Goal: Task Accomplishment & Management: Use online tool/utility

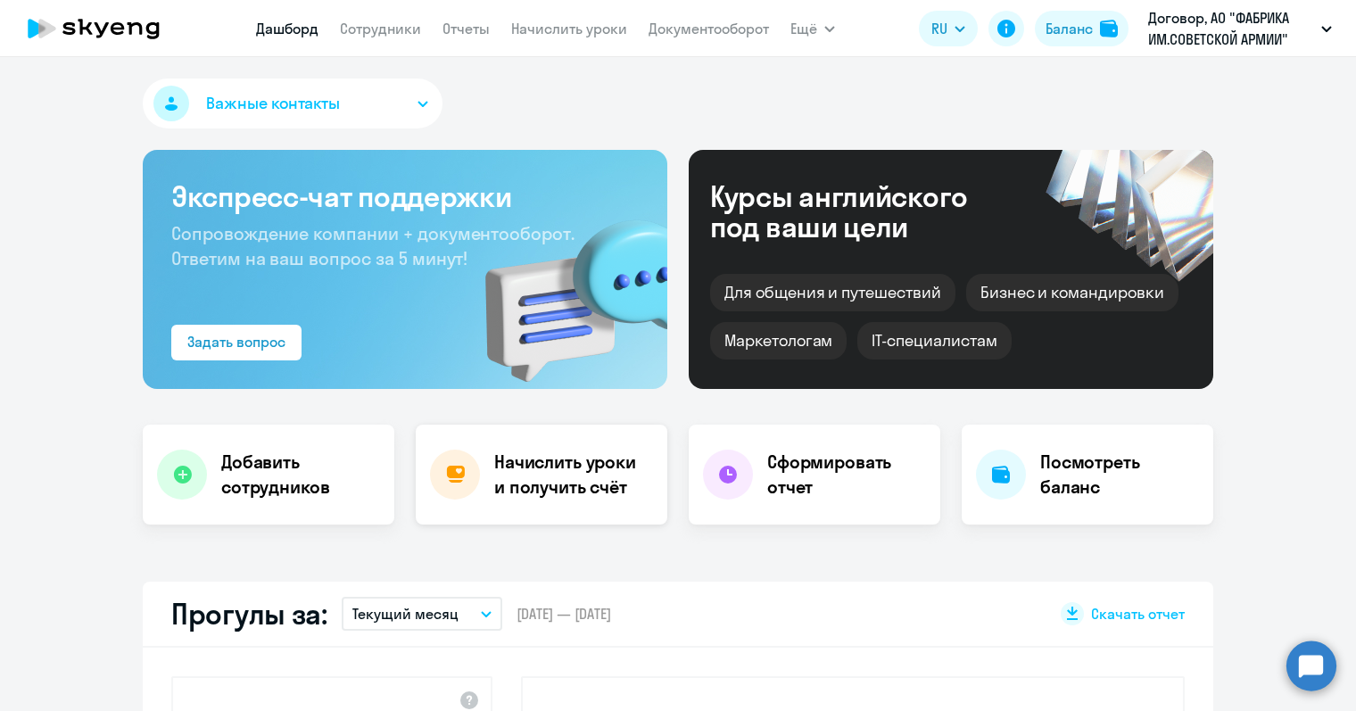
select select "30"
click at [530, 460] on h4 "Начислить уроки и получить счёт" at bounding box center [571, 475] width 155 height 50
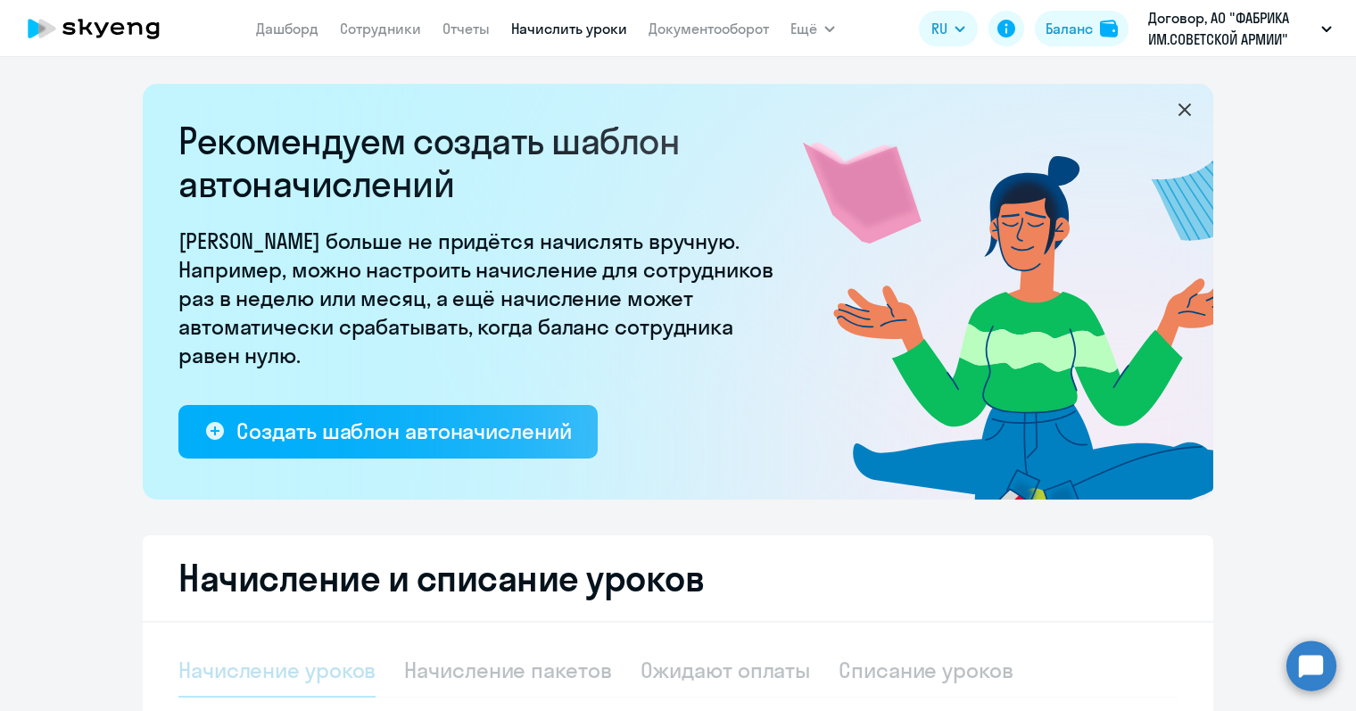
select select "10"
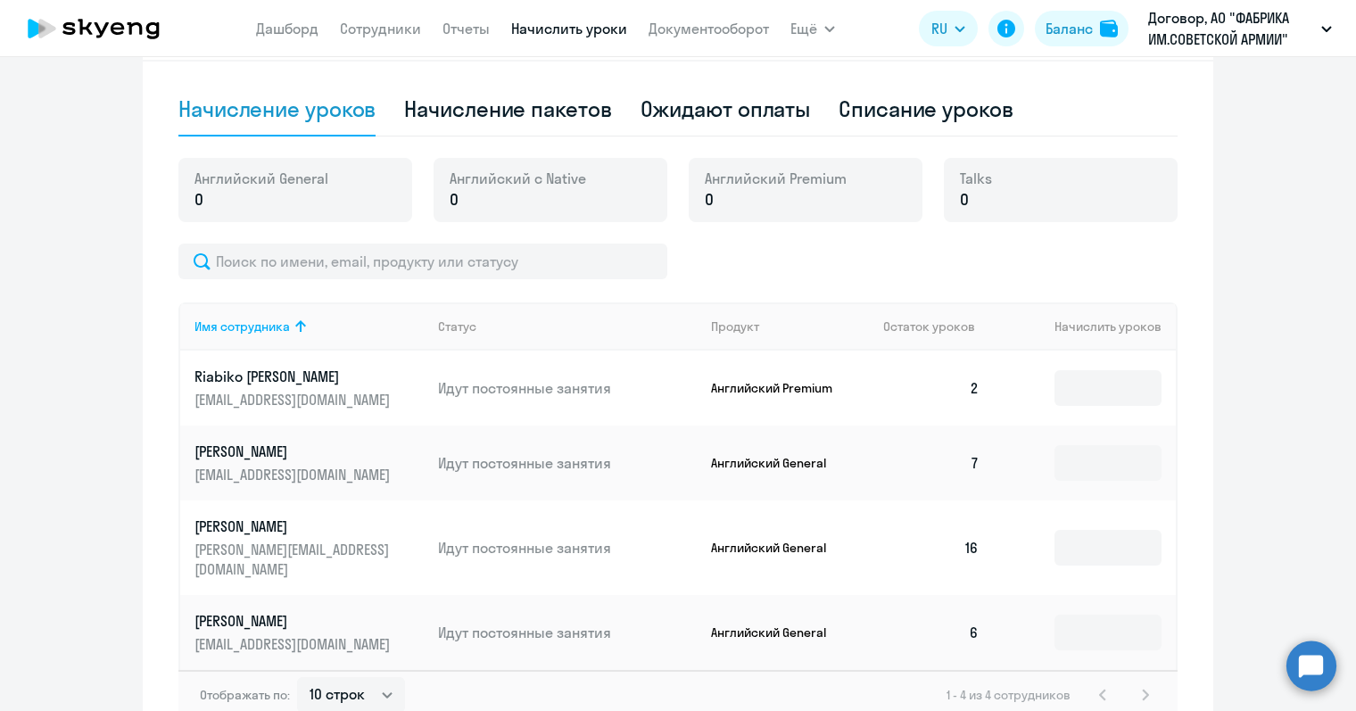
scroll to position [651, 0]
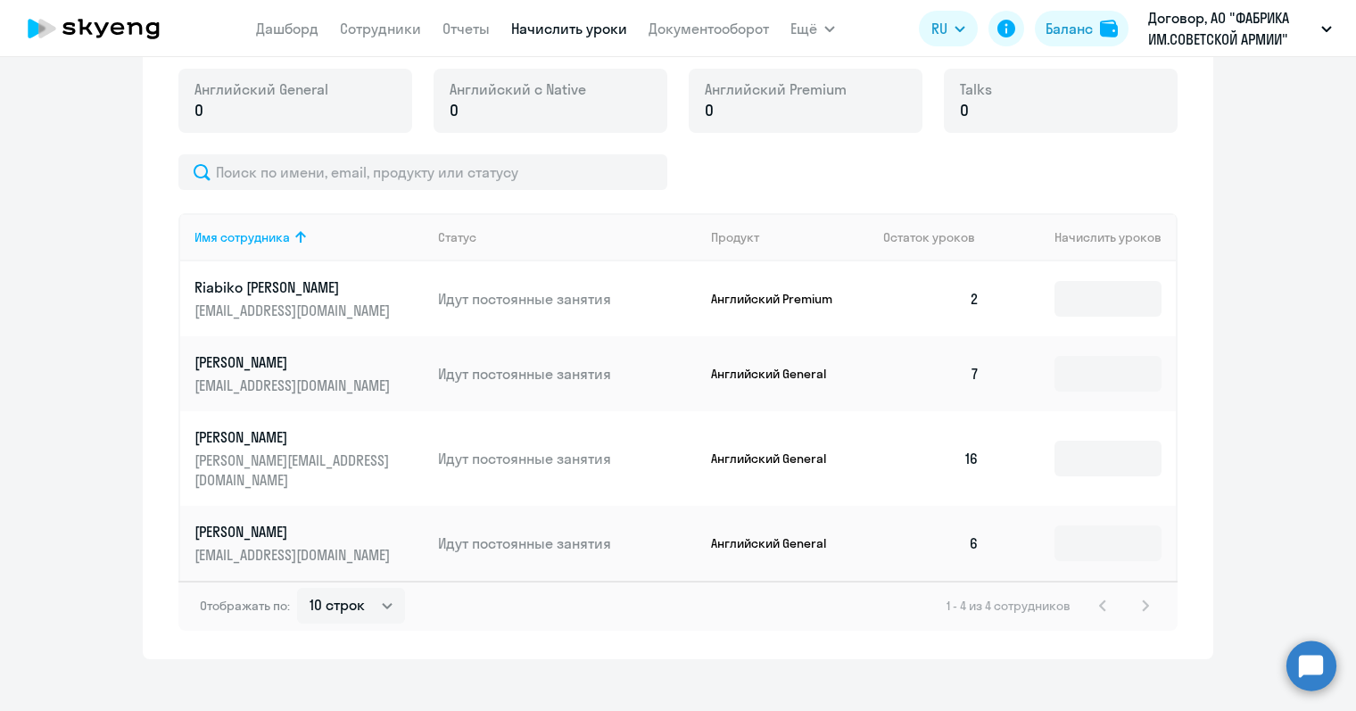
click at [1136, 595] on div "1 - 4 из 4 сотрудников" at bounding box center [1052, 605] width 210 height 21
click at [1141, 595] on div "1 - 4 из 4 сотрудников" at bounding box center [1052, 605] width 210 height 21
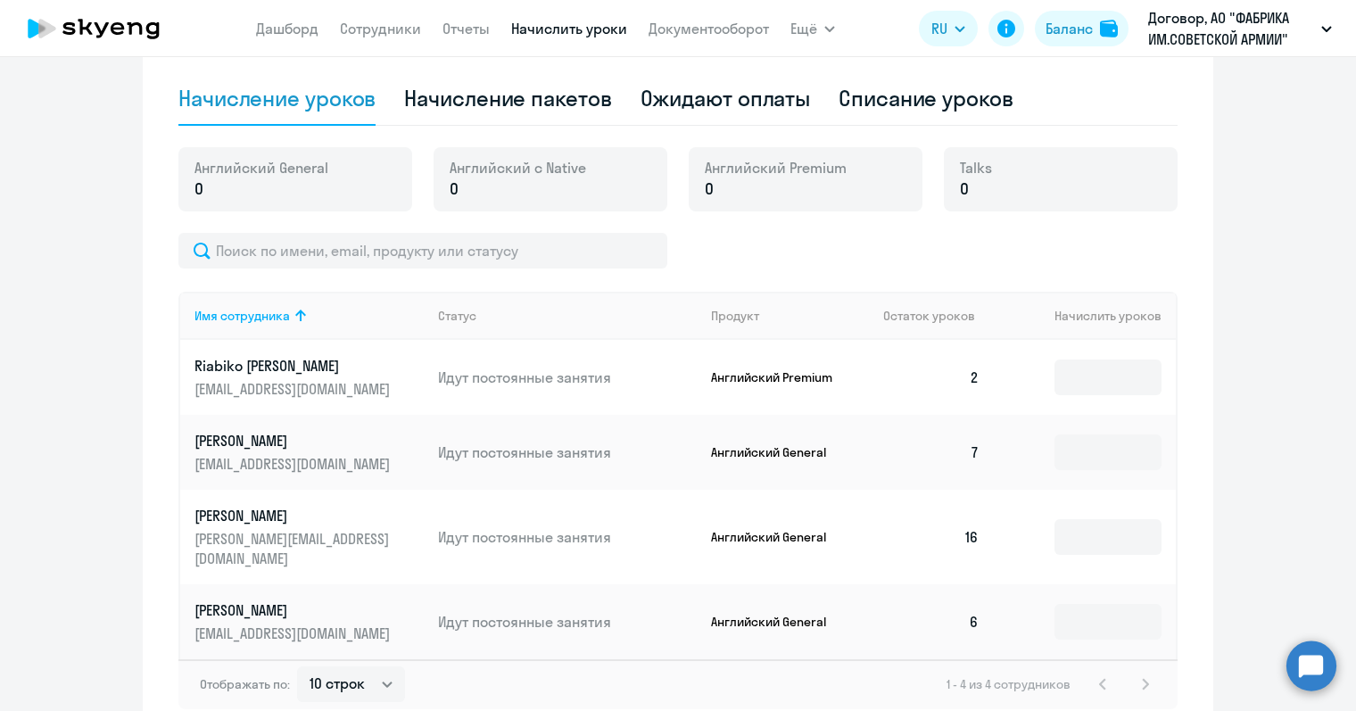
scroll to position [561, 0]
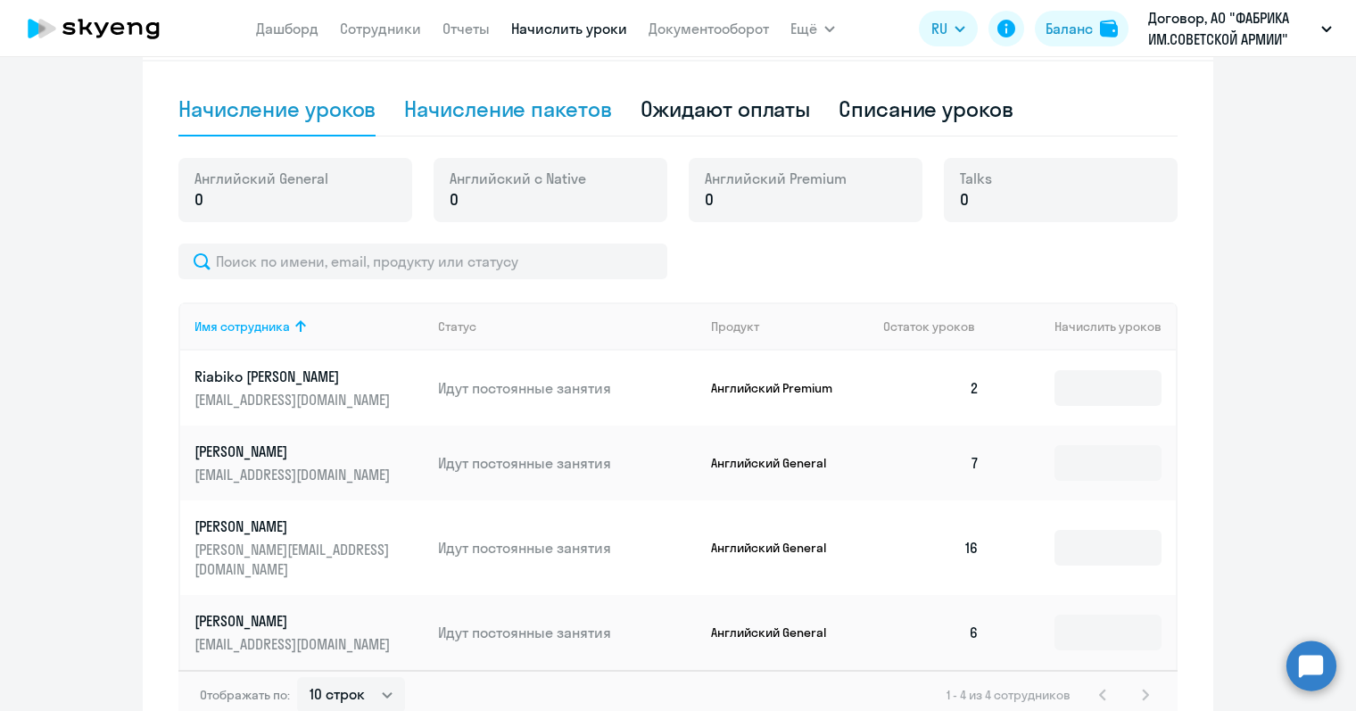
click at [455, 118] on div "Начисление пакетов" at bounding box center [507, 109] width 207 height 29
select select "10"
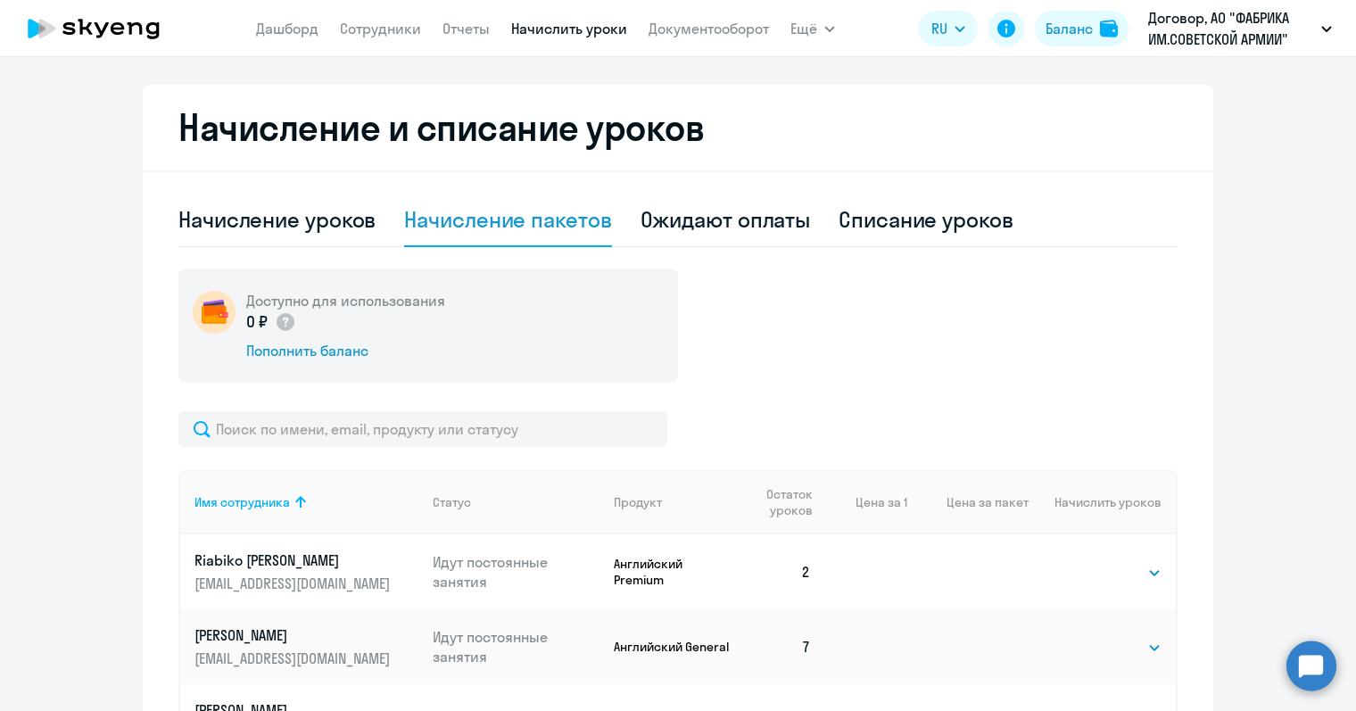
scroll to position [367, 0]
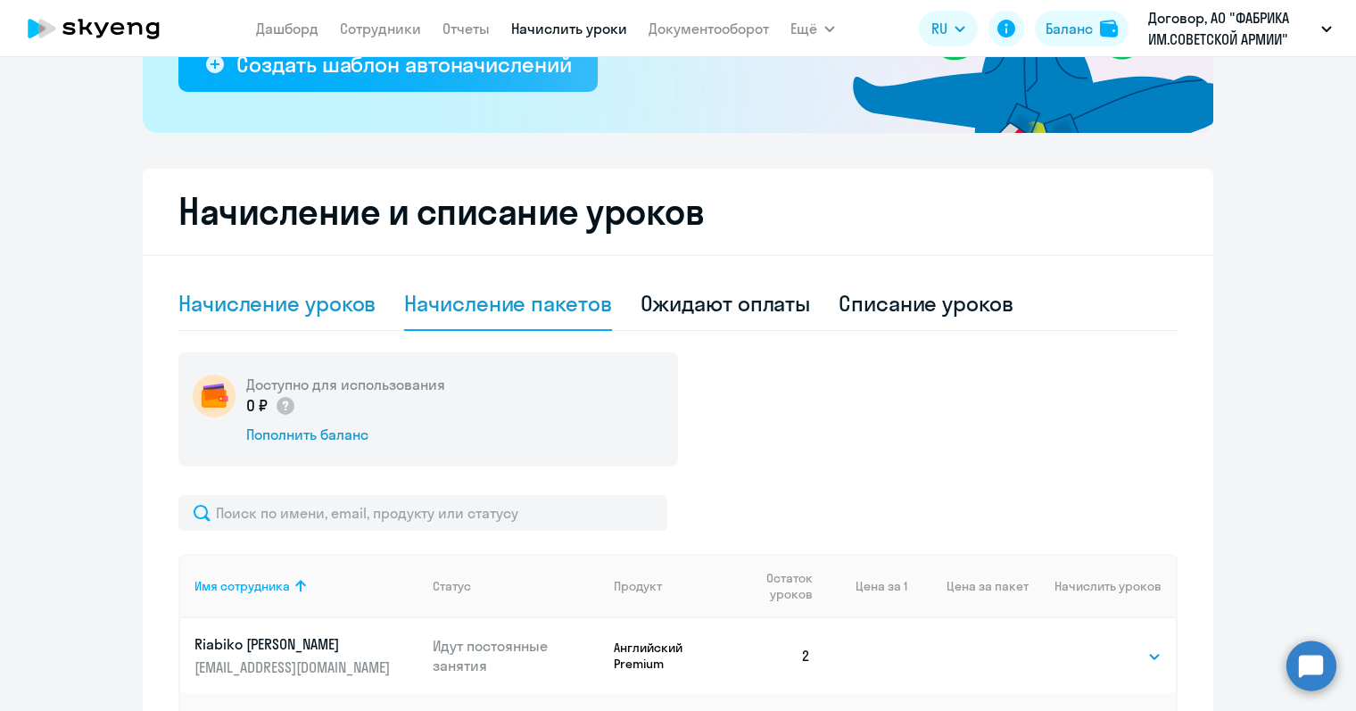
click at [253, 301] on div "Начисление уроков" at bounding box center [276, 303] width 197 height 29
select select "10"
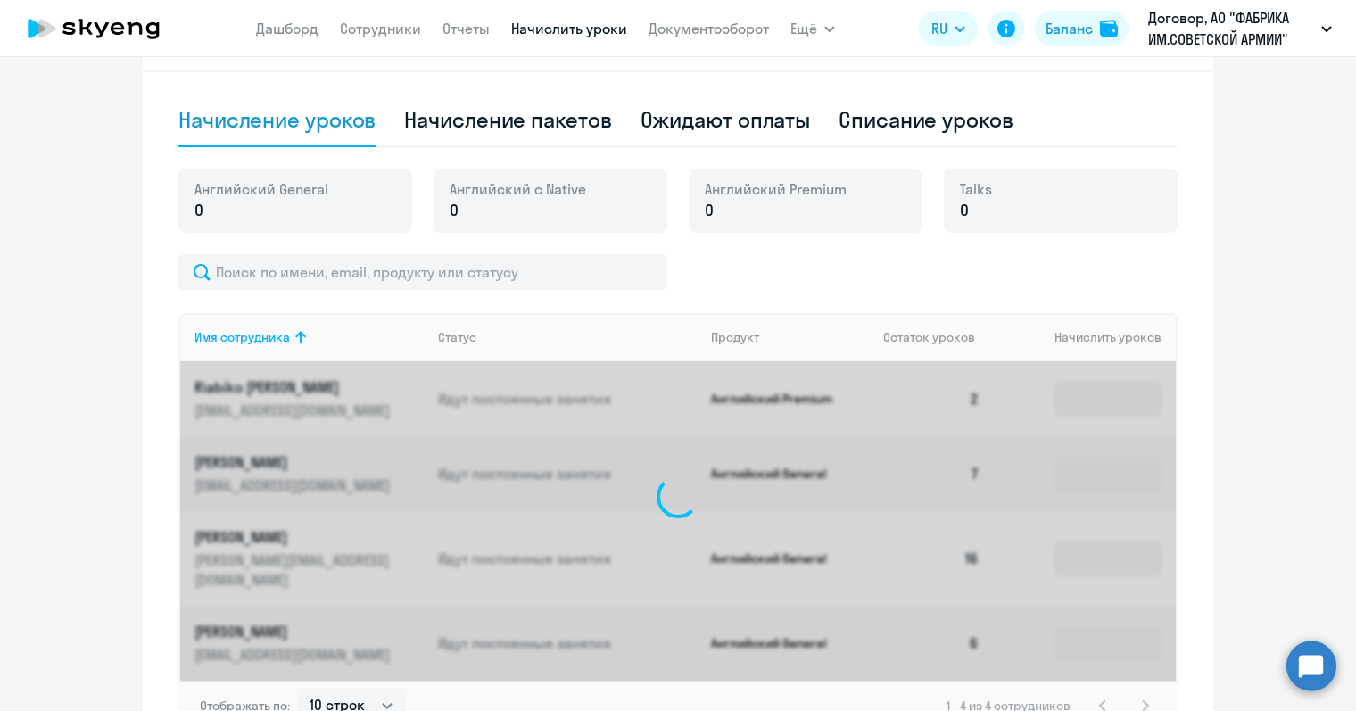
scroll to position [635, 0]
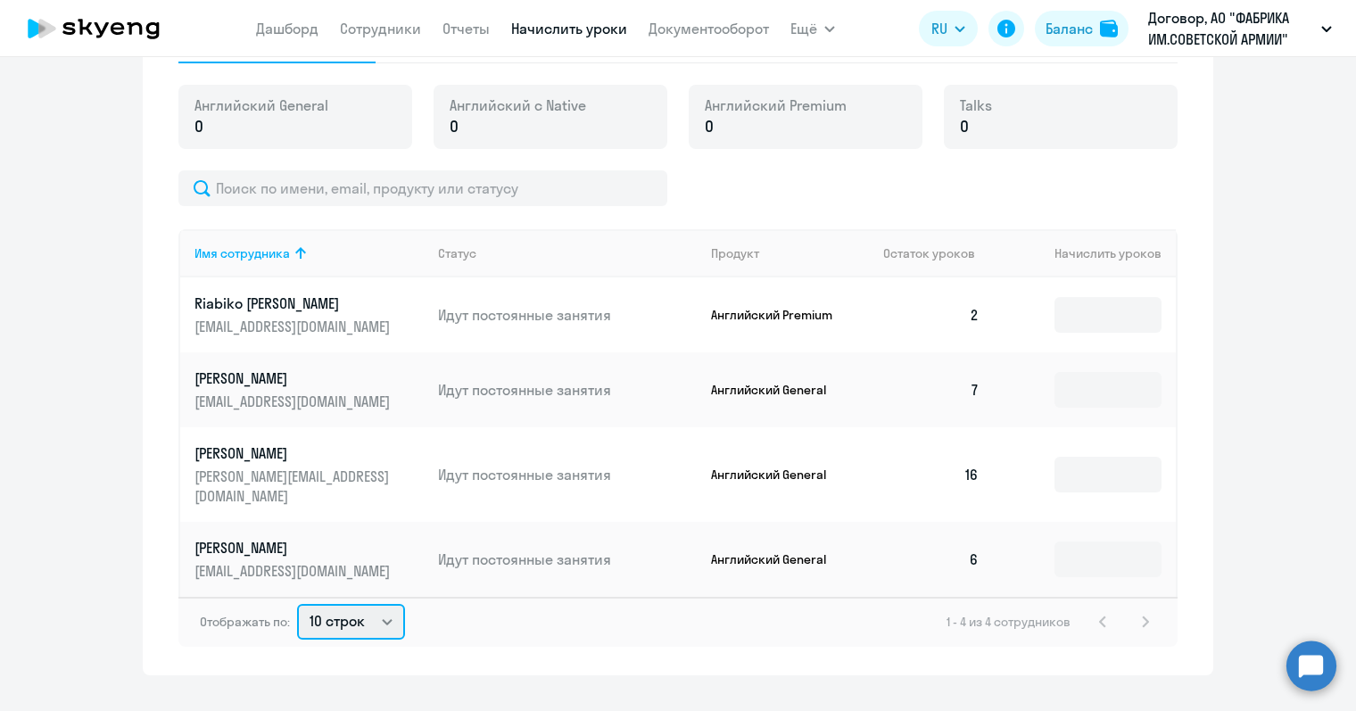
click at [367, 604] on select "10 строк 30 строк 50 строк" at bounding box center [351, 622] width 108 height 36
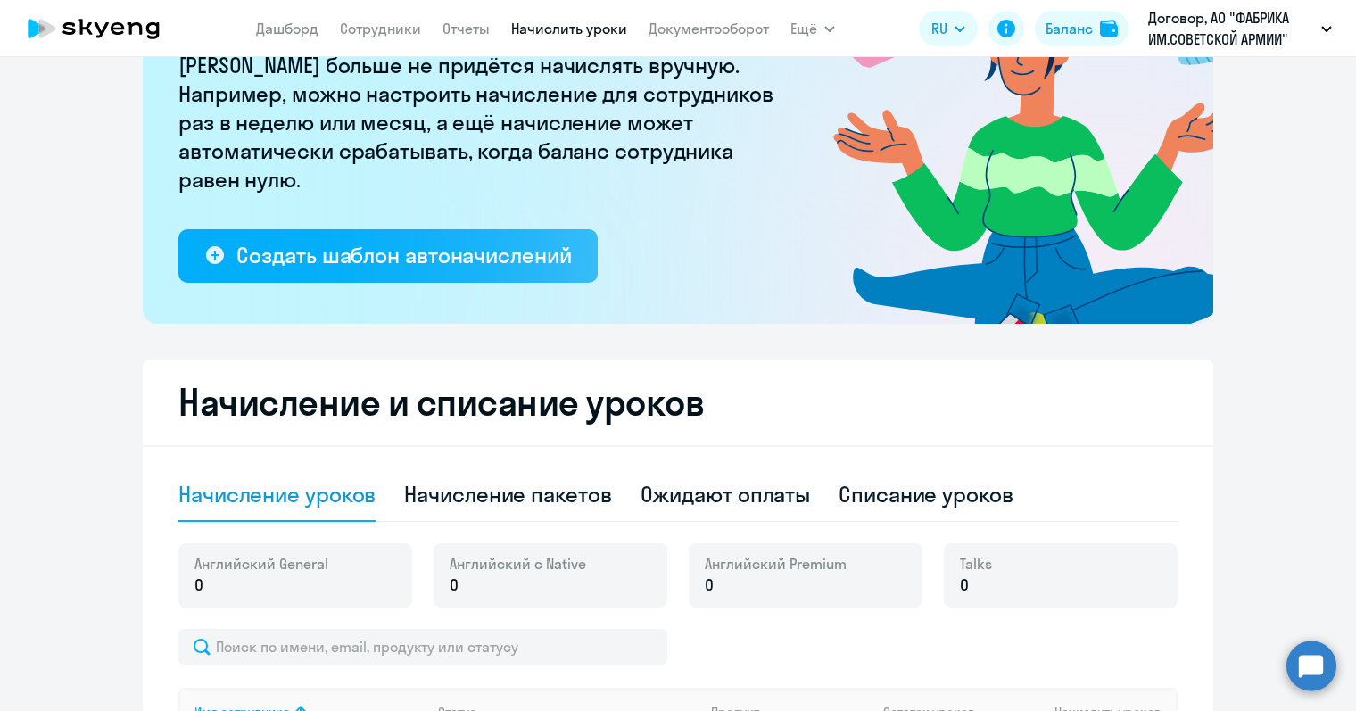
scroll to position [178, 0]
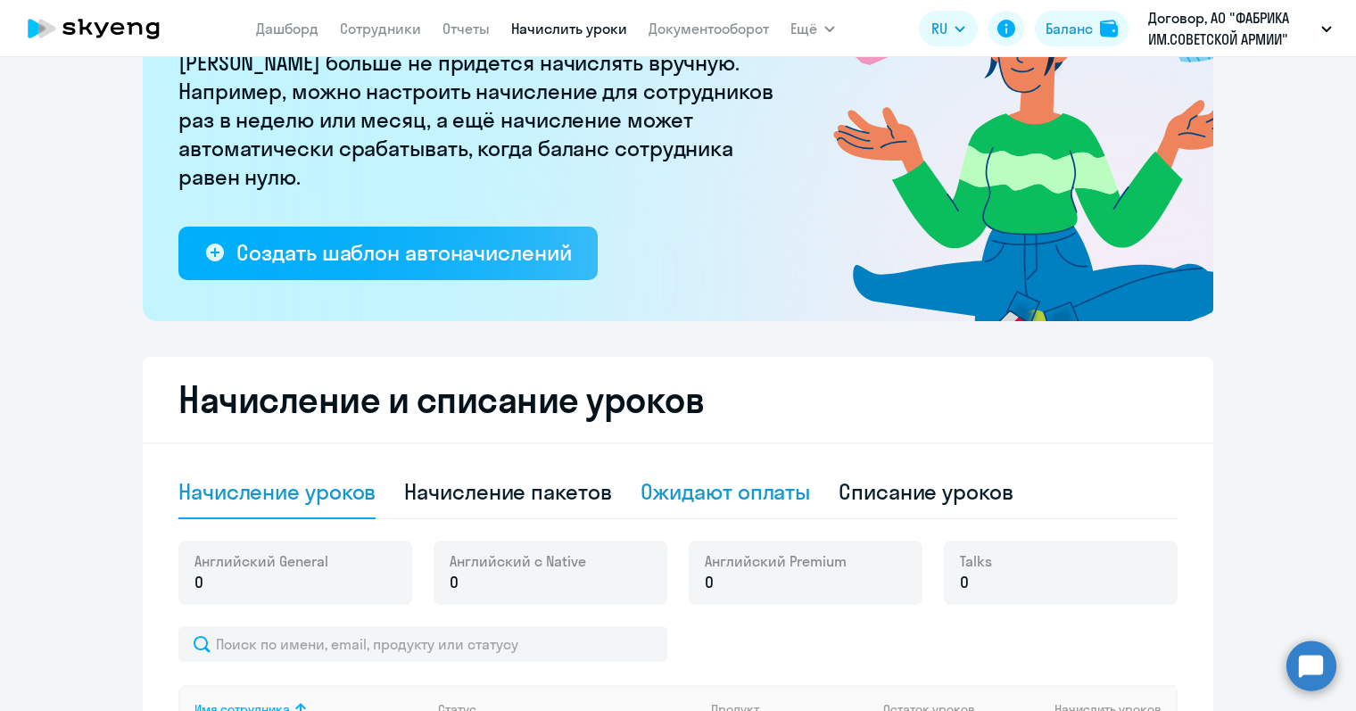
click at [689, 487] on div "Ожидают оплаты" at bounding box center [726, 491] width 170 height 29
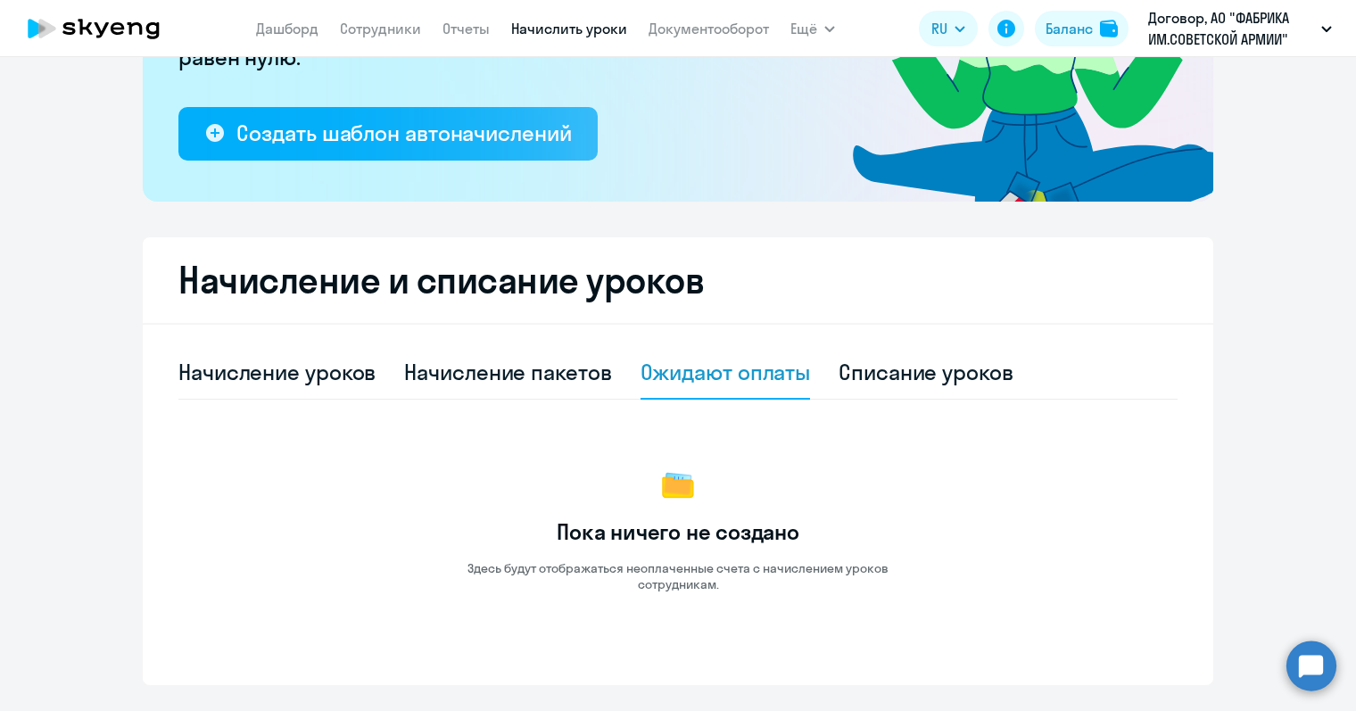
scroll to position [344, 0]
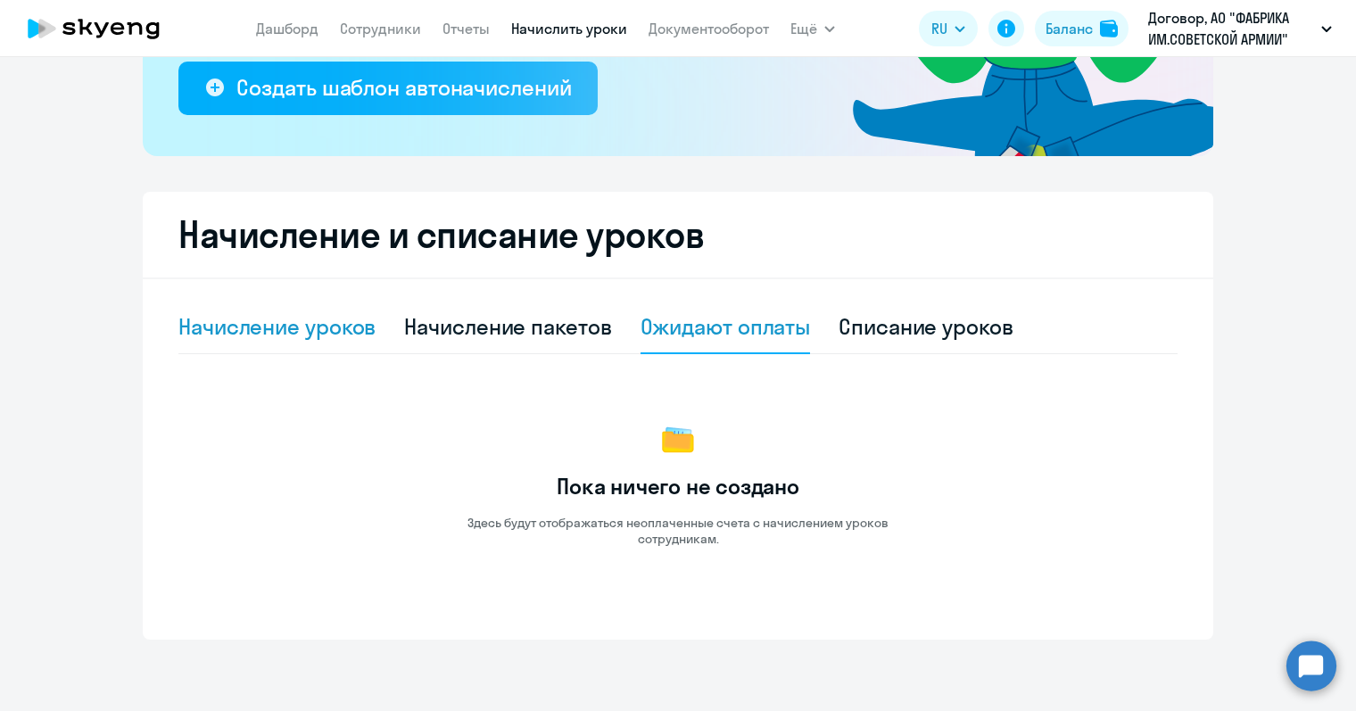
click at [225, 331] on div "Начисление уроков" at bounding box center [276, 326] width 197 height 29
select select "10"
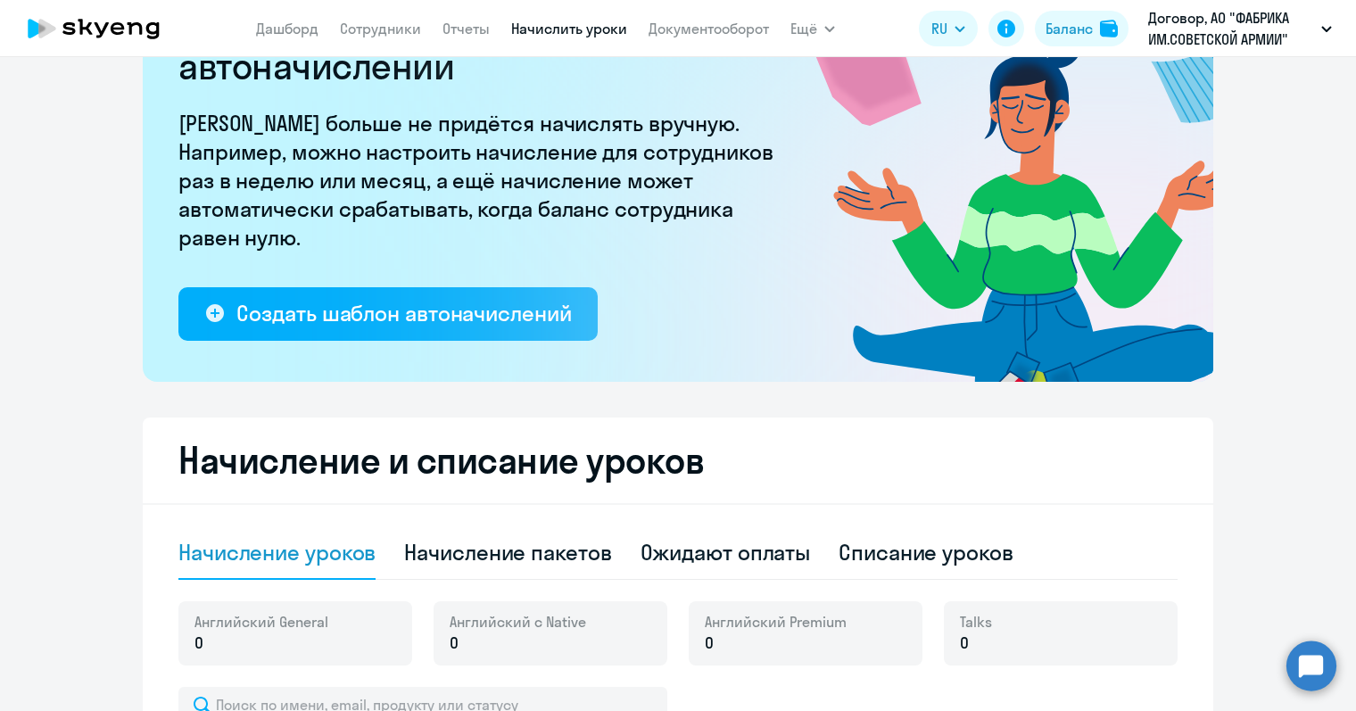
scroll to position [0, 0]
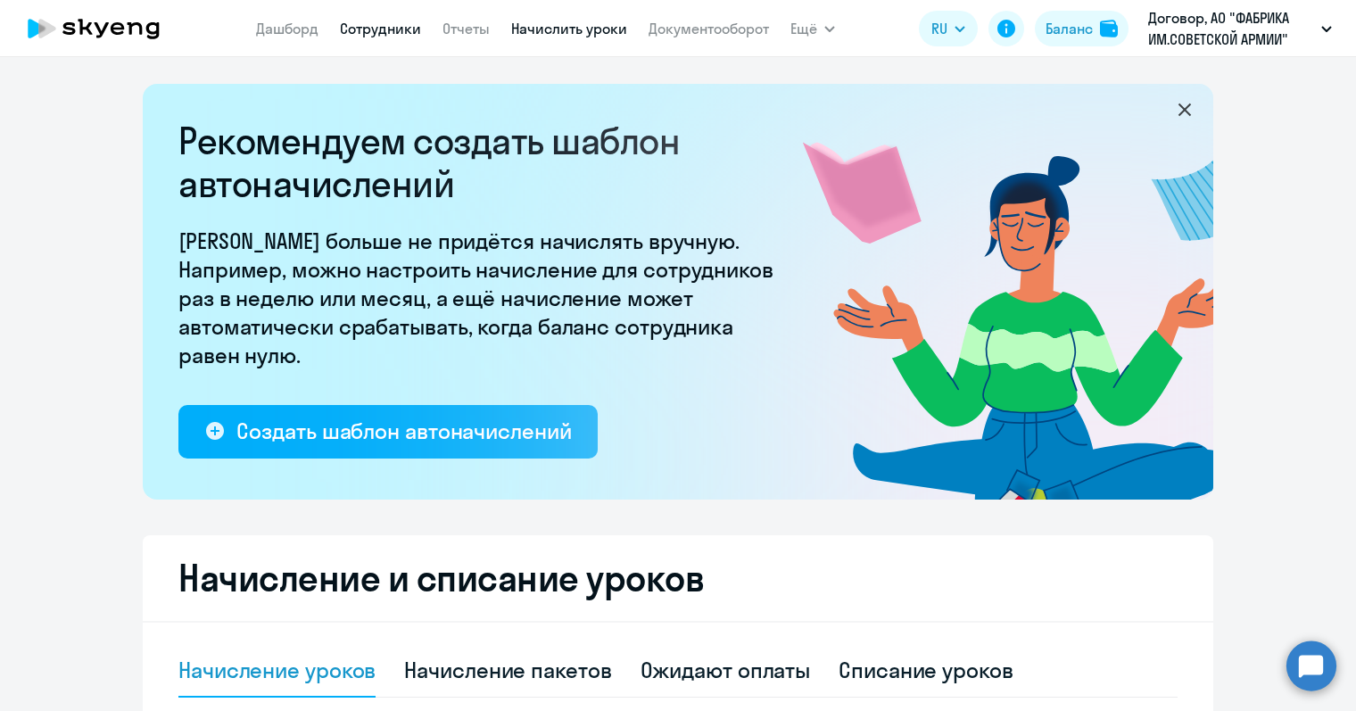
click at [388, 32] on link "Сотрудники" at bounding box center [380, 29] width 81 height 18
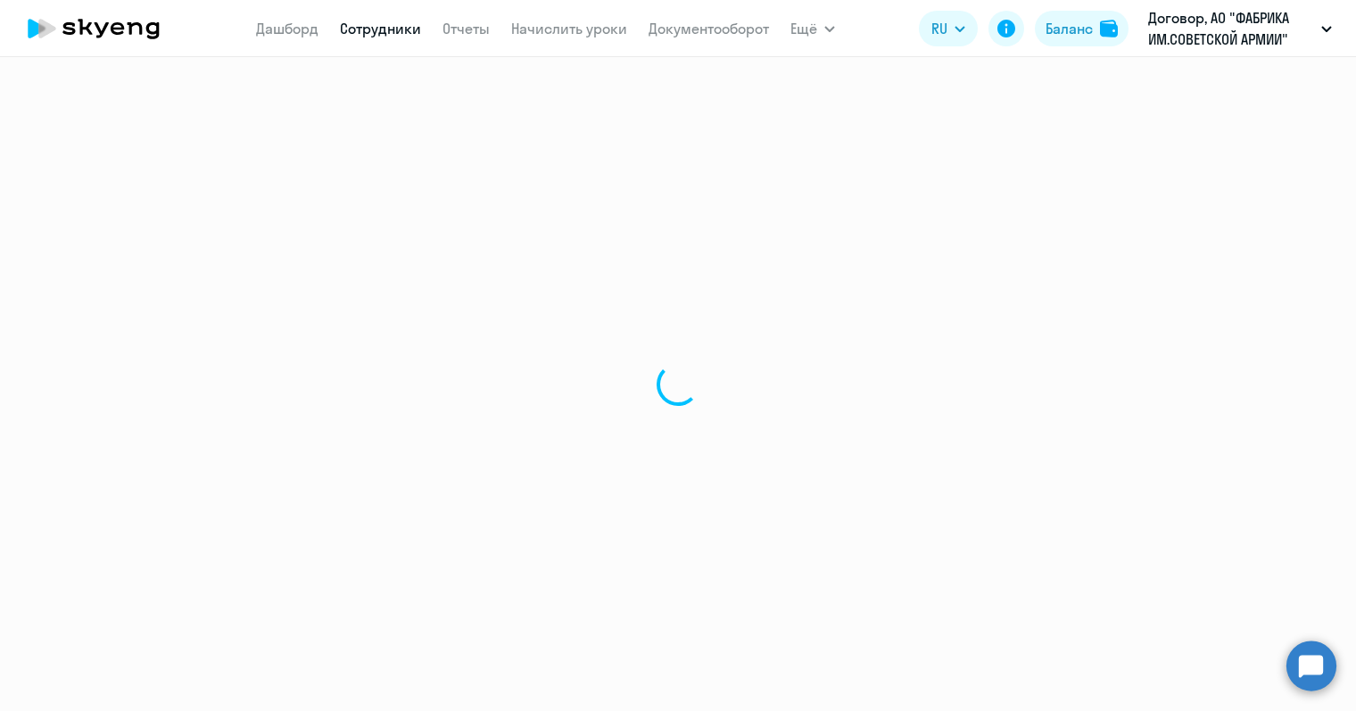
select select "30"
